Goal: Transaction & Acquisition: Subscribe to service/newsletter

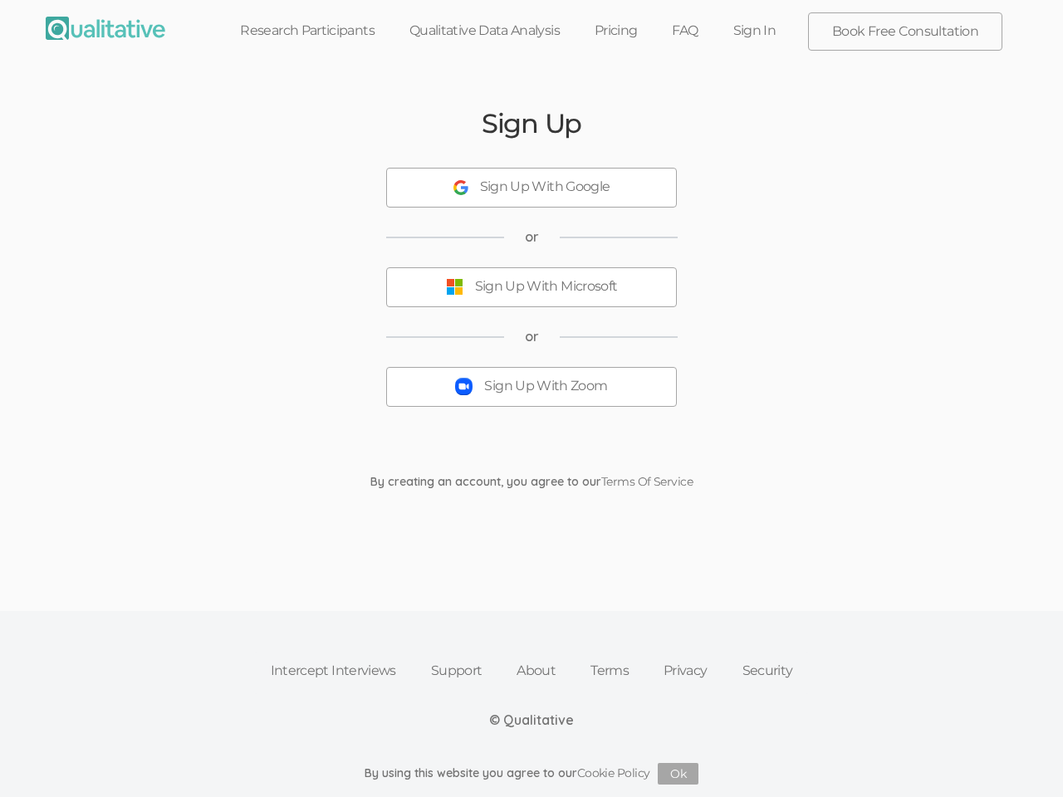
click at [531, 399] on button "Sign Up With Zoom" at bounding box center [531, 387] width 291 height 40
click at [531, 188] on div "Sign Up With Google" at bounding box center [545, 187] width 130 height 19
click at [531, 287] on div "Sign Up With Microsoft" at bounding box center [546, 286] width 143 height 19
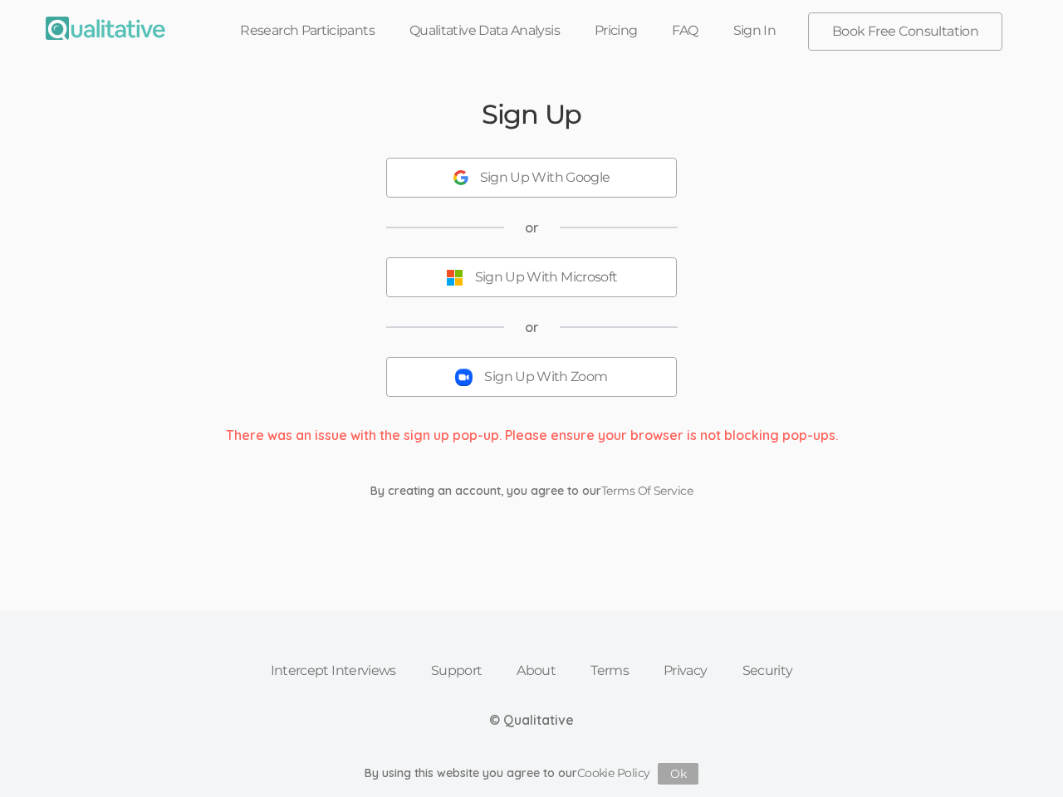
click at [678, 774] on button "Ok" at bounding box center [678, 774] width 41 height 22
